Goal: Check status: Check status

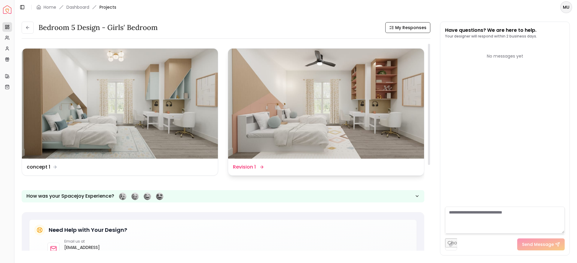
click at [267, 163] on div "Design Name Revision 1" at bounding box center [326, 167] width 196 height 17
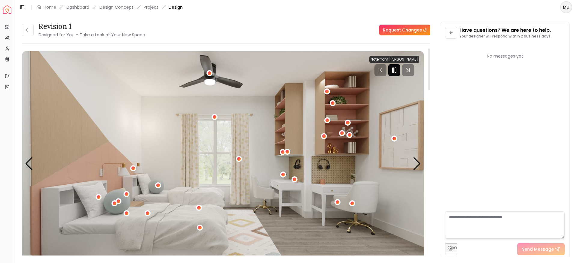
click at [394, 73] on icon "Pause" at bounding box center [394, 70] width 7 height 7
click at [418, 168] on div "Next slide" at bounding box center [417, 163] width 8 height 13
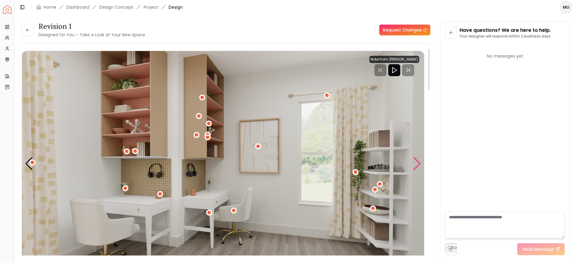
click at [418, 168] on div "Next slide" at bounding box center [417, 163] width 8 height 13
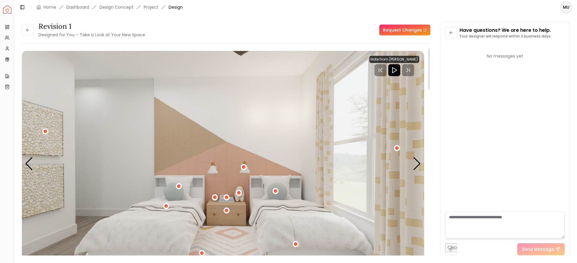
click at [321, 30] on div "Revision 1 Designed for You – Take a Look at Your New Space Request Changes" at bounding box center [226, 30] width 409 height 17
click at [417, 163] on div "Next slide" at bounding box center [417, 163] width 8 height 13
